Goal: Information Seeking & Learning: Get advice/opinions

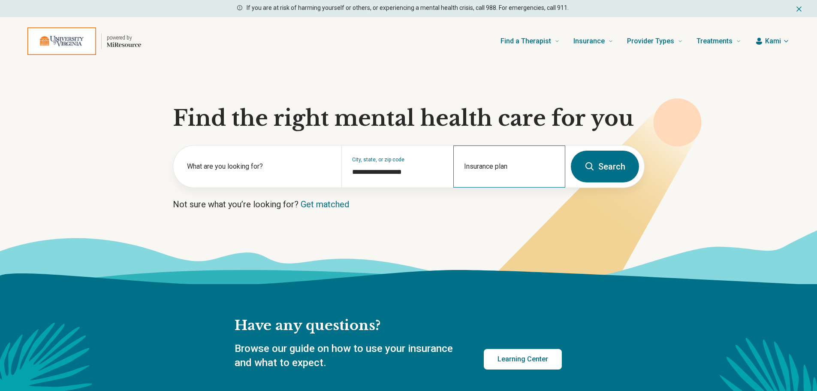
click at [477, 163] on div "Insurance plan" at bounding box center [509, 166] width 112 height 42
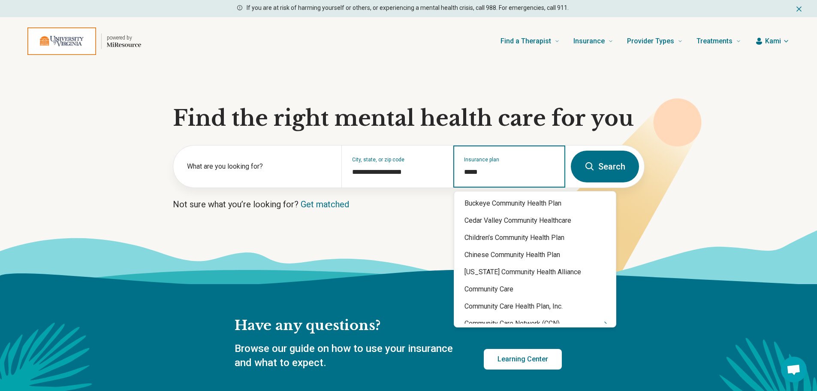
type input "******"
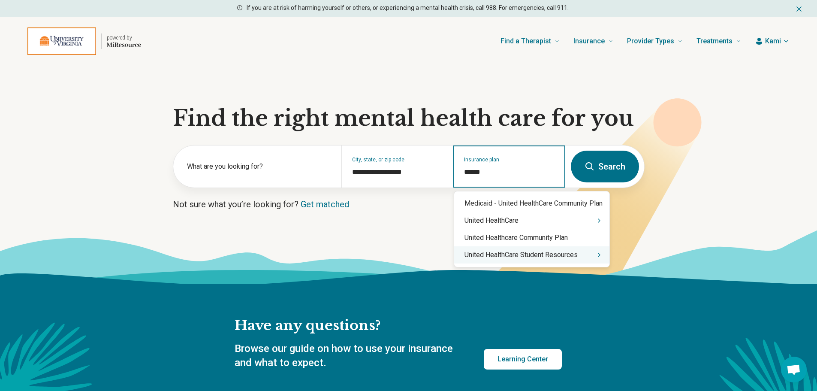
click at [506, 257] on div "United HealthCare Student Resources" at bounding box center [531, 254] width 155 height 17
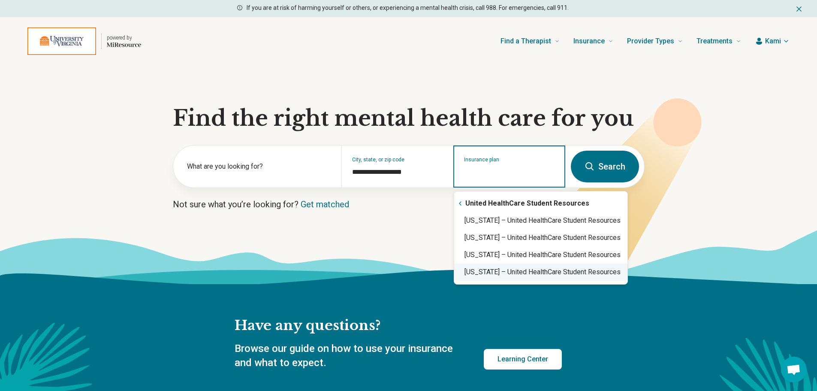
click at [506, 275] on div "Virginia – United HealthCare Student Resources" at bounding box center [540, 271] width 173 height 17
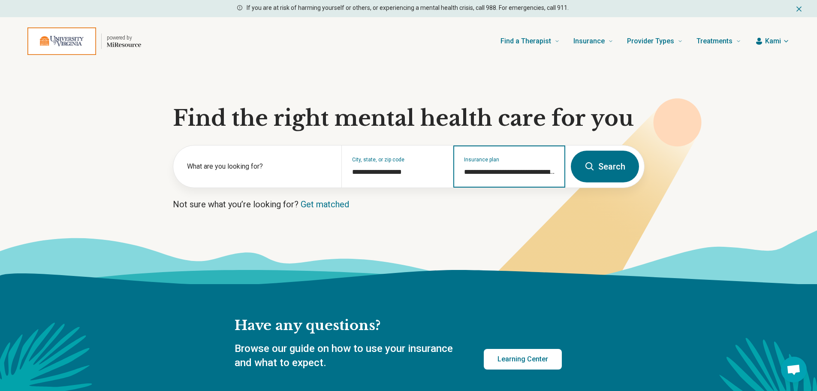
type input "**********"
click at [599, 163] on button "Search" at bounding box center [605, 167] width 68 height 32
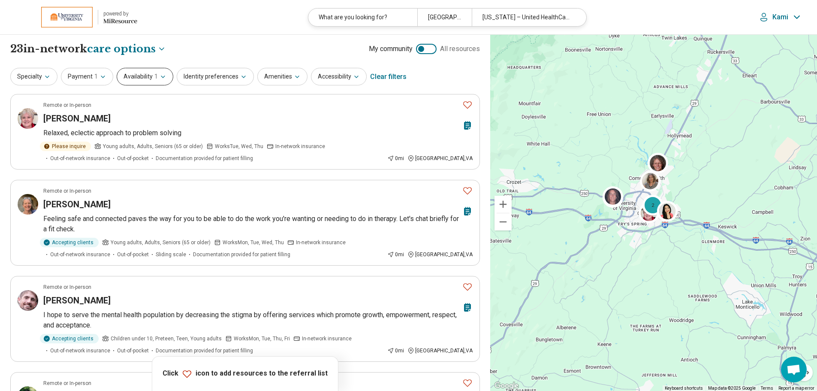
click at [160, 79] on icon "button" at bounding box center [163, 76] width 7 height 7
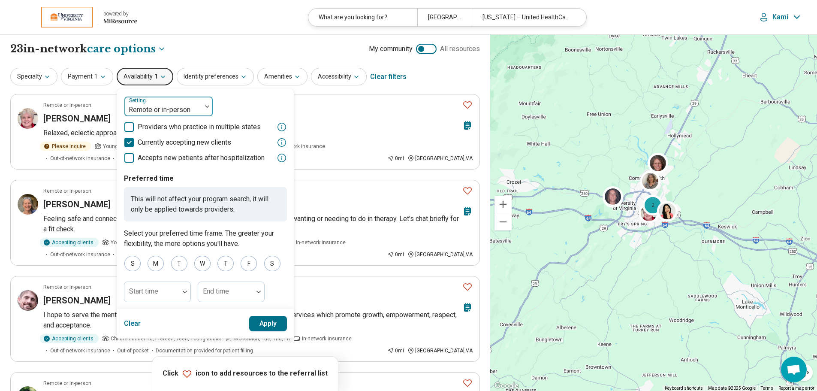
click at [158, 109] on div at bounding box center [163, 110] width 70 height 12
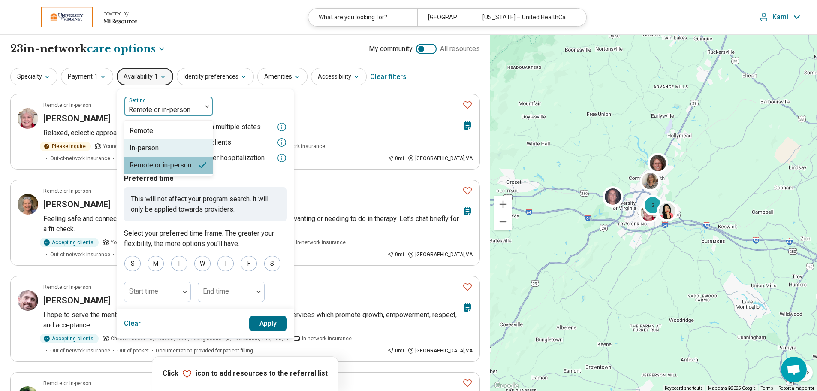
click at [149, 152] on div "In-person" at bounding box center [144, 148] width 29 height 10
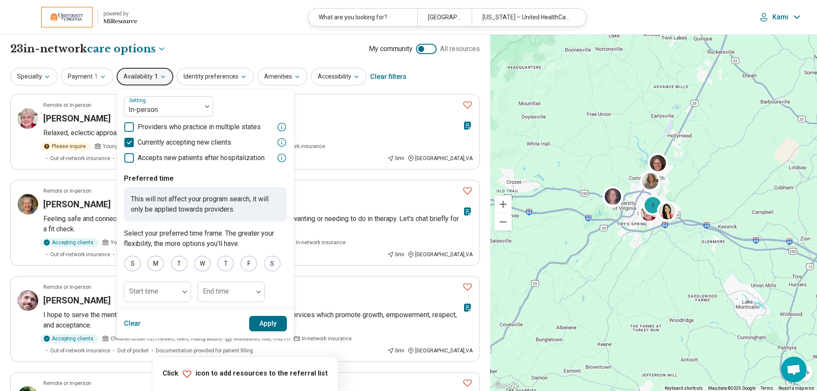
click at [267, 323] on button "Apply" at bounding box center [268, 323] width 38 height 15
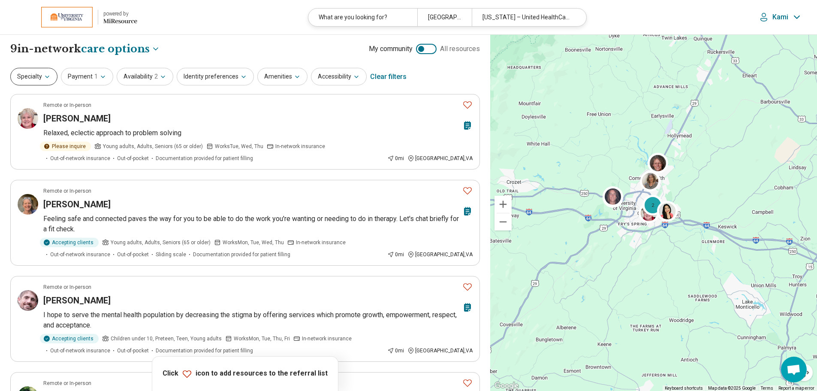
click at [32, 79] on button "Specialty" at bounding box center [33, 77] width 47 height 18
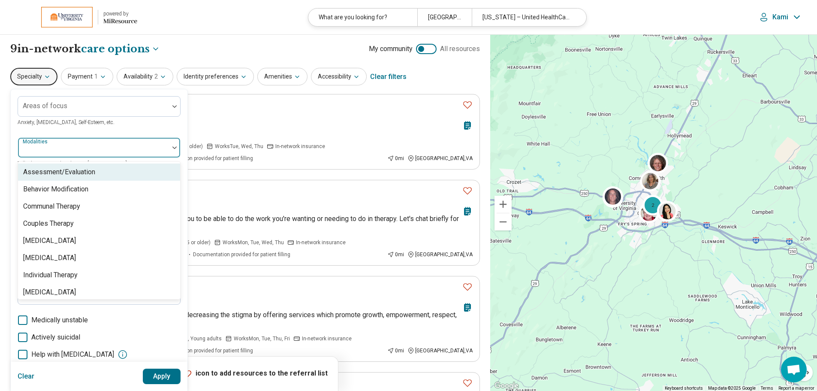
click at [50, 144] on div "Modalities" at bounding box center [99, 147] width 163 height 21
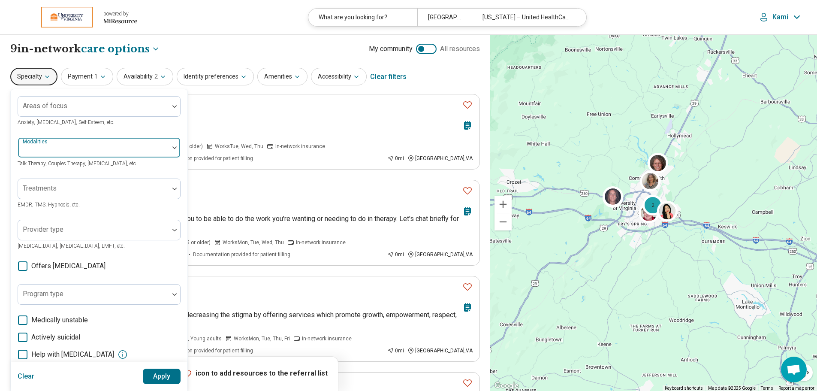
click at [50, 144] on div at bounding box center [93, 147] width 151 height 19
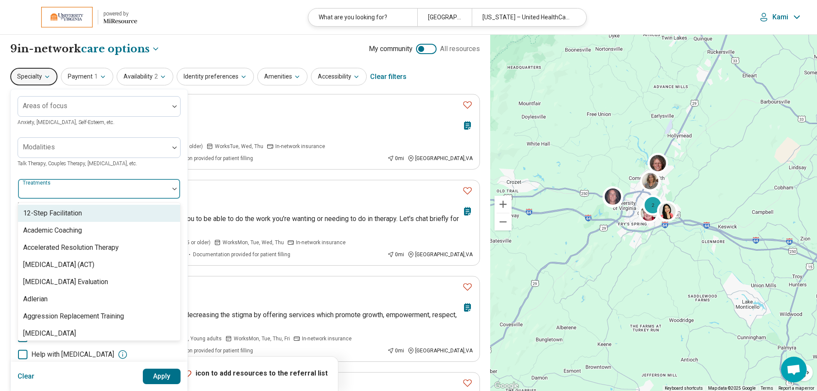
click at [50, 191] on div "Treatments" at bounding box center [99, 188] width 163 height 21
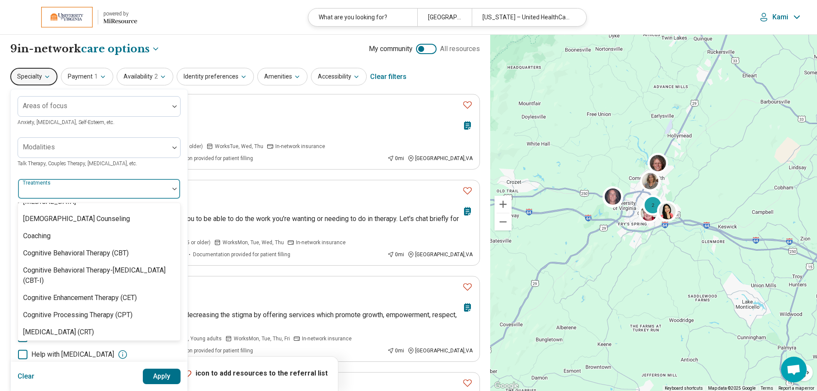
scroll to position [343, 0]
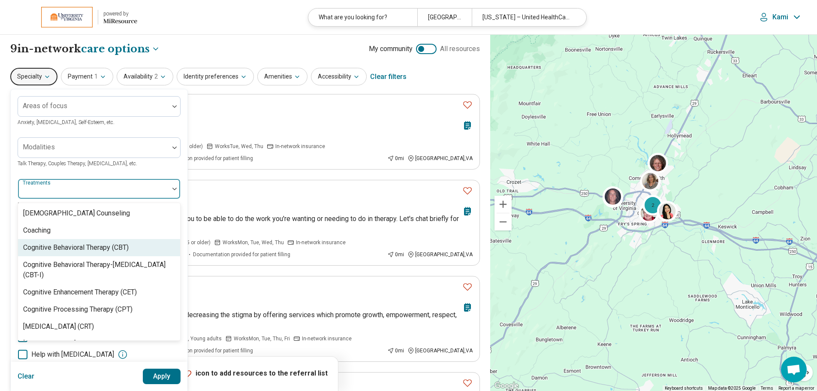
click at [80, 253] on div "Cognitive Behavioral Therapy (CBT)" at bounding box center [76, 247] width 106 height 10
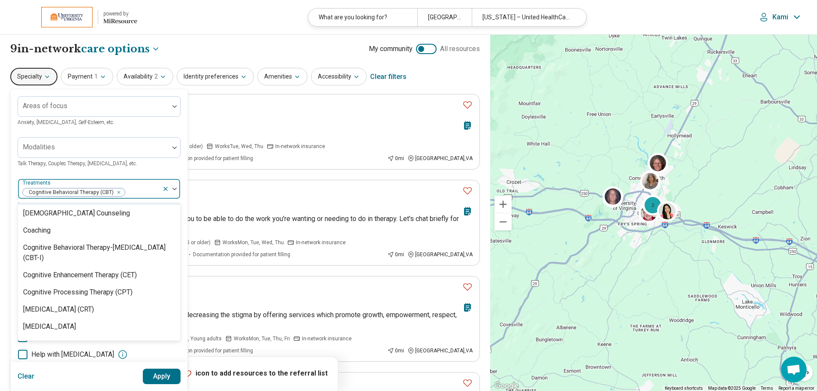
click at [134, 191] on div at bounding box center [142, 192] width 33 height 12
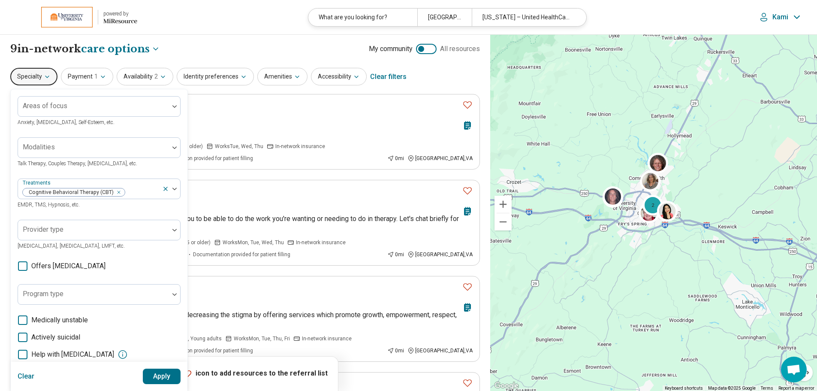
click at [157, 376] on button "Apply" at bounding box center [162, 375] width 38 height 15
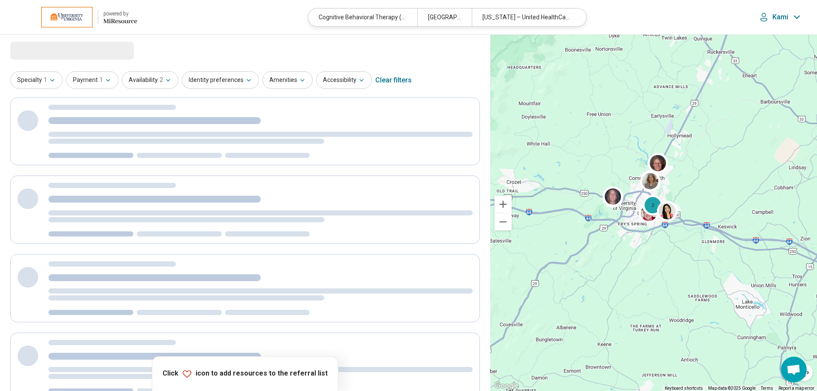
select select "***"
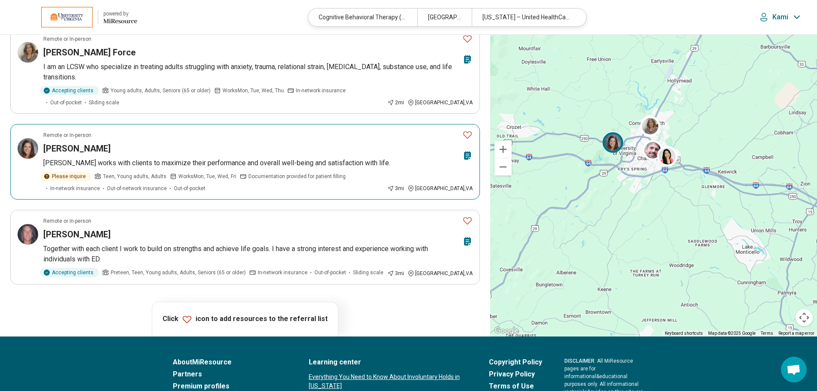
scroll to position [257, 0]
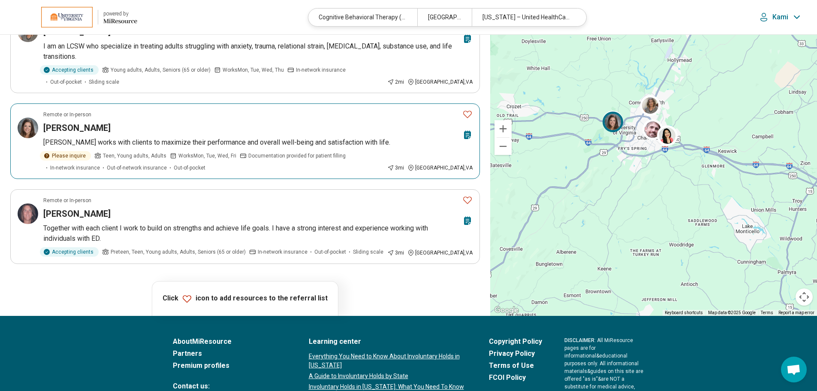
click at [136, 136] on article "Remote or In-person Lori Freeman Dr. Freeman works with clients to maximize the…" at bounding box center [245, 140] width 470 height 75
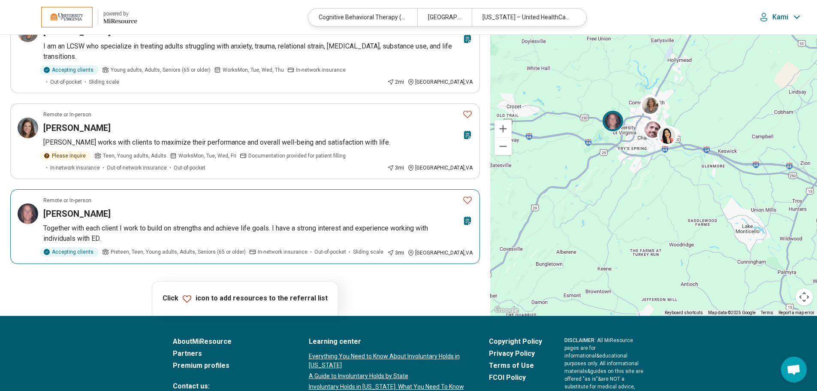
click at [125, 216] on div "Chapin Faulconer" at bounding box center [251, 214] width 416 height 12
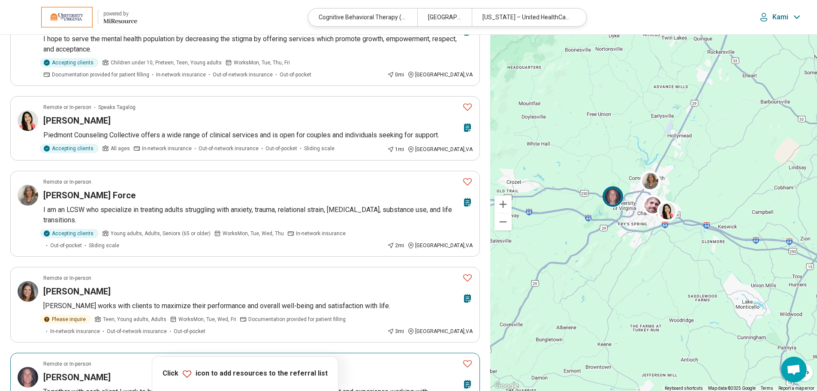
scroll to position [86, 0]
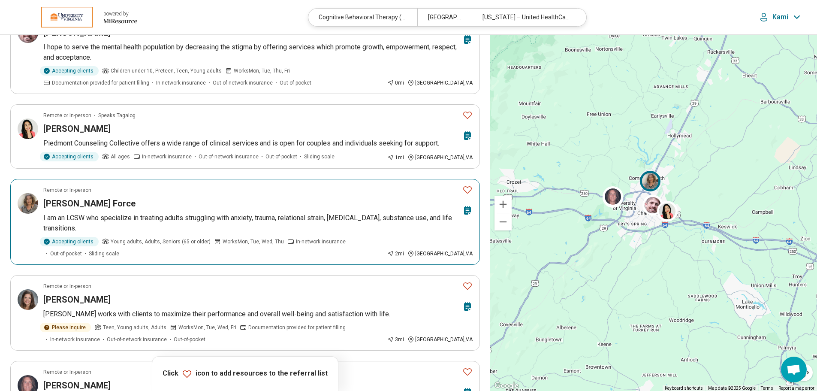
click at [151, 209] on div "Sara La Force" at bounding box center [251, 203] width 416 height 12
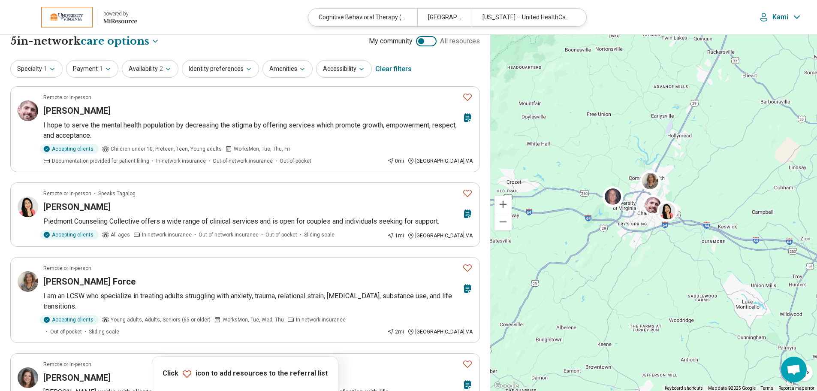
scroll to position [0, 0]
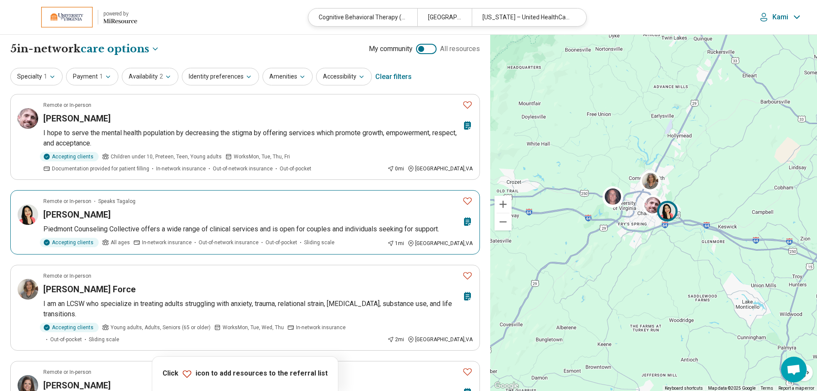
click at [165, 245] on span "In-network insurance" at bounding box center [167, 242] width 50 height 8
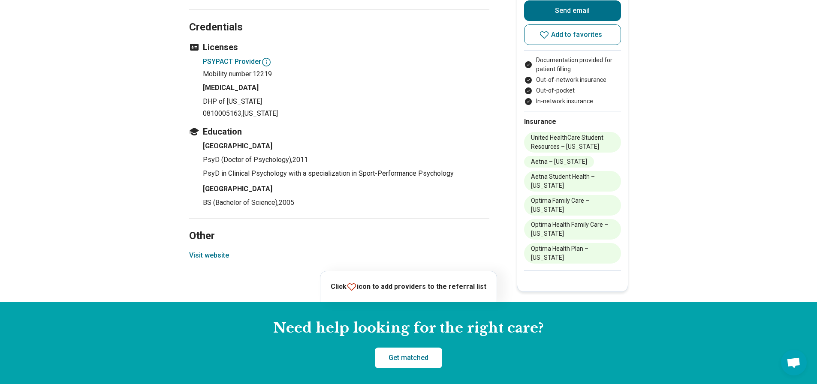
scroll to position [1072, 0]
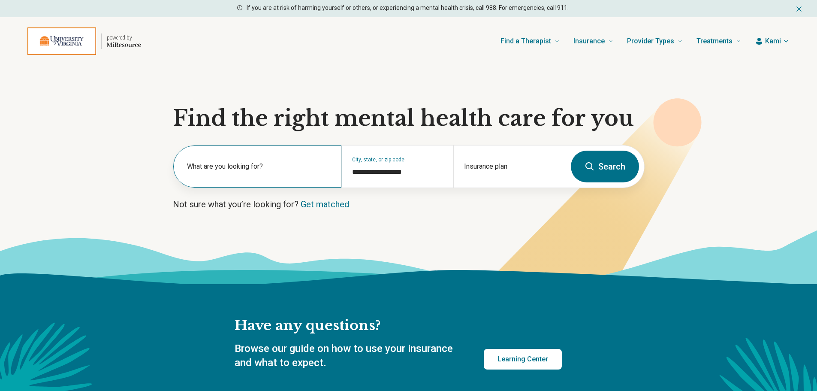
click at [239, 170] on label "What are you looking for?" at bounding box center [259, 166] width 144 height 10
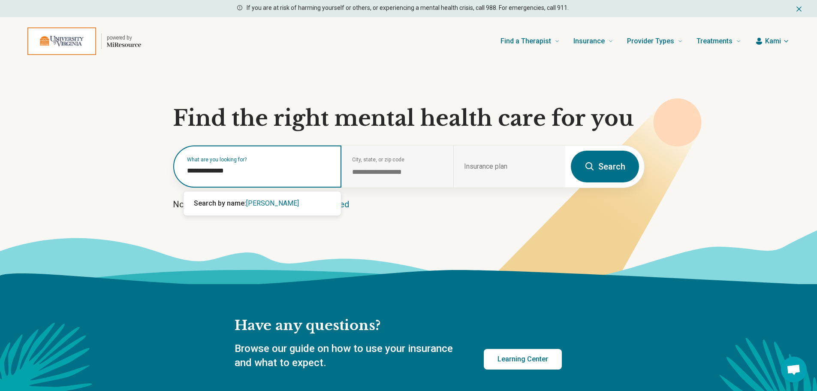
type input "**********"
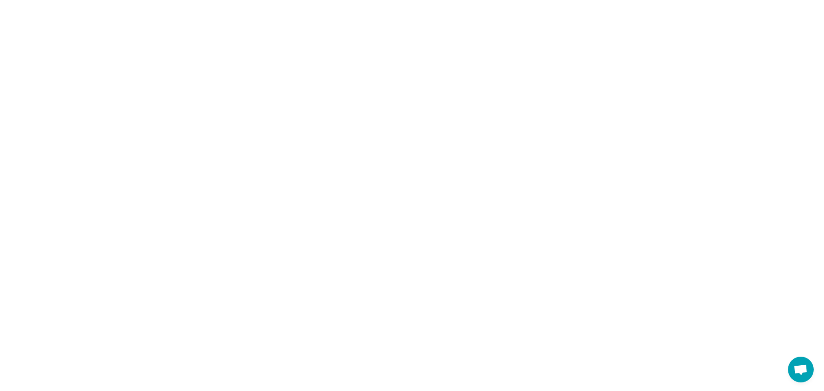
select select "***"
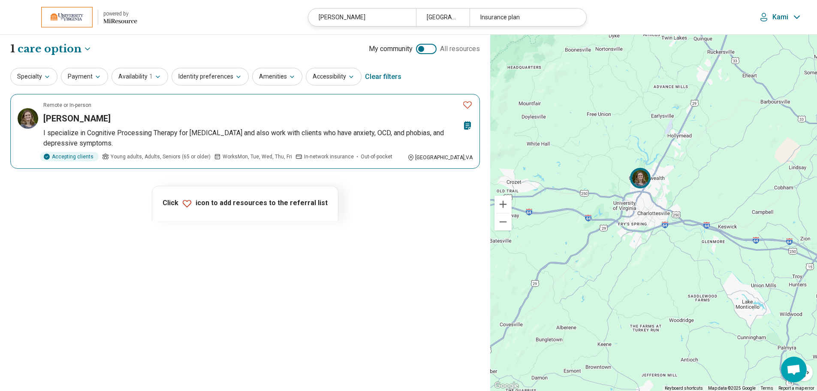
click at [120, 118] on div "[PERSON_NAME]" at bounding box center [251, 118] width 416 height 12
click at [91, 16] on img at bounding box center [66, 17] width 51 height 21
